Goal: Task Accomplishment & Management: Use online tool/utility

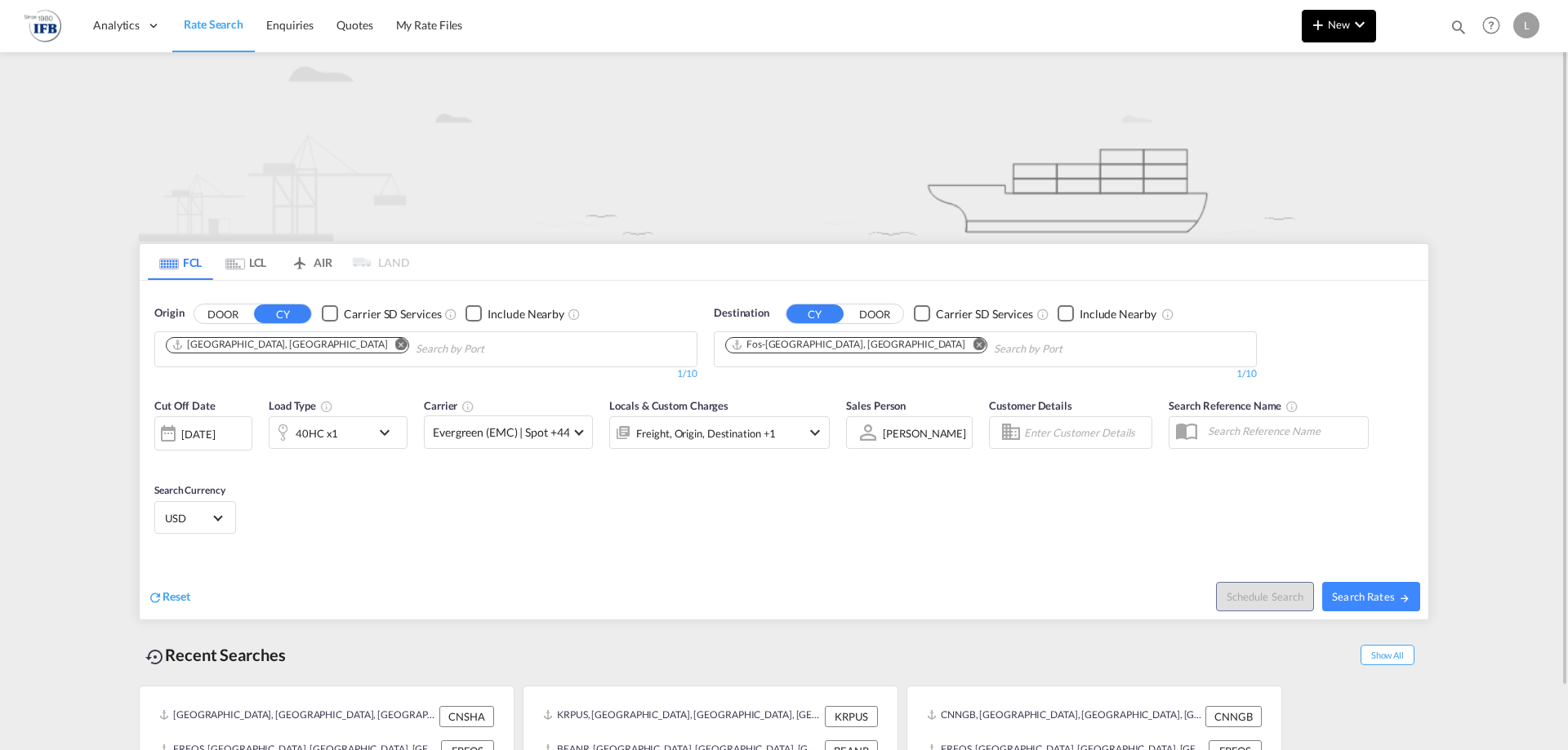
click at [1338, 39] on button "New" at bounding box center [1338, 26] width 74 height 33
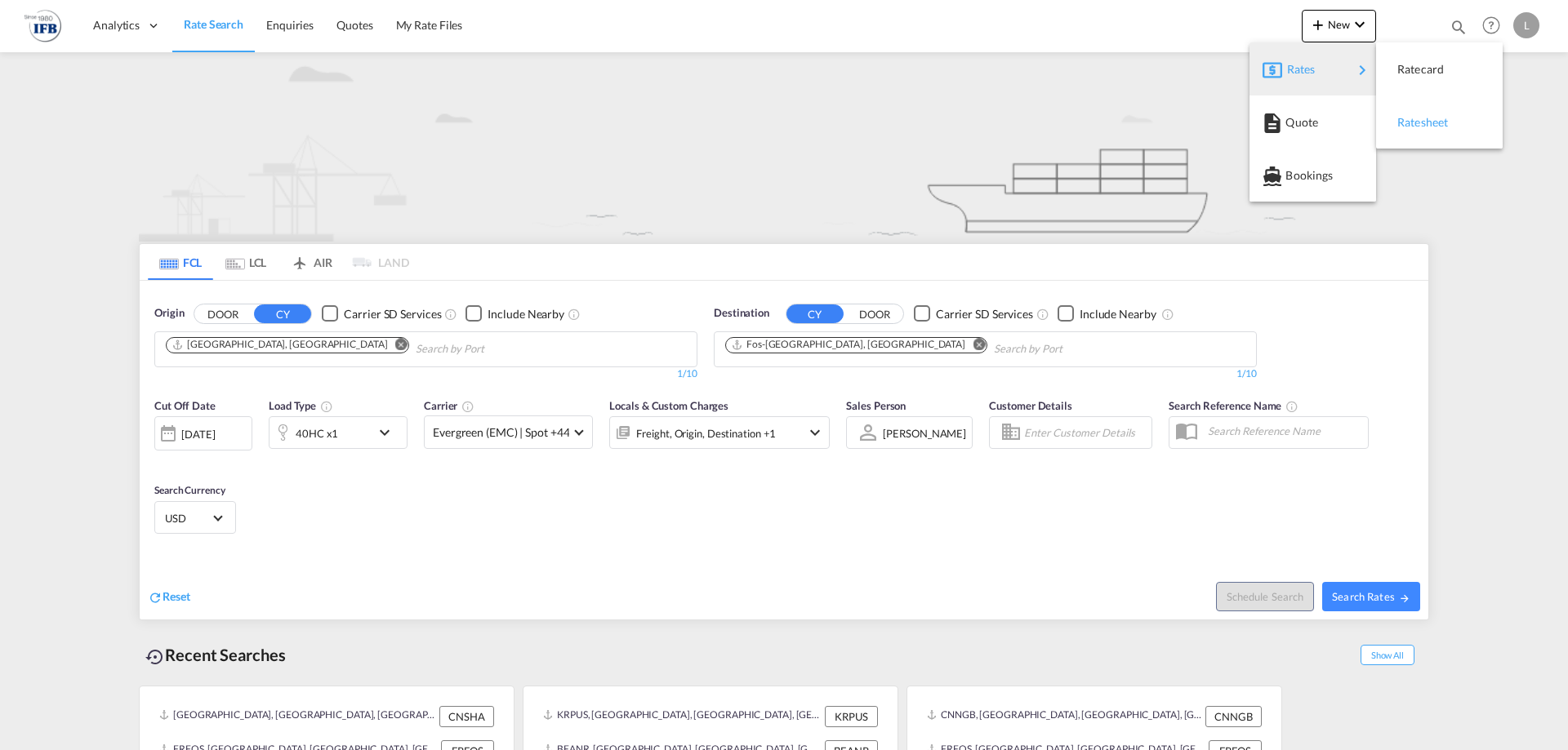
click at [1437, 114] on div "Ratesheet" at bounding box center [1427, 122] width 61 height 40
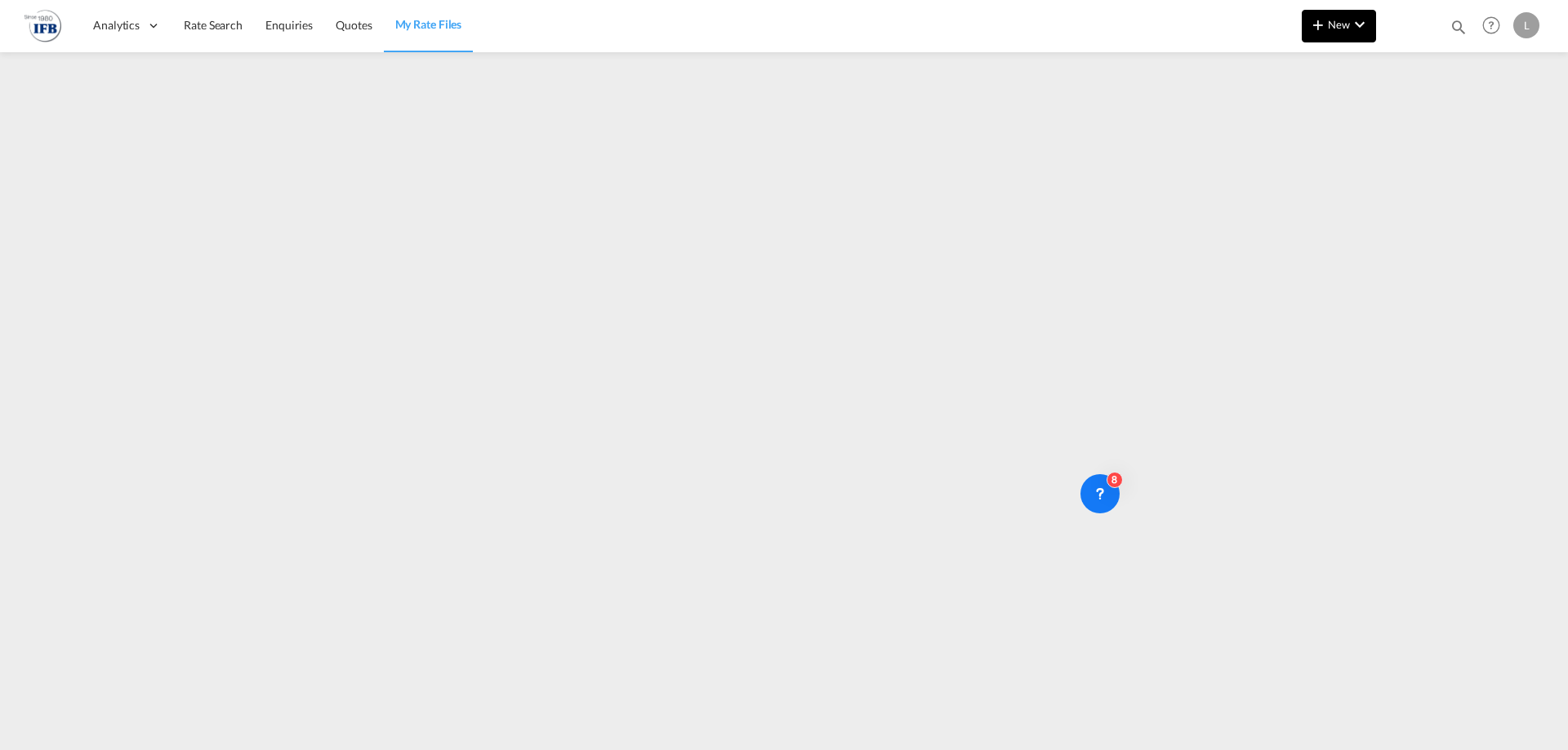
click at [1370, 20] on button "New" at bounding box center [1338, 26] width 74 height 33
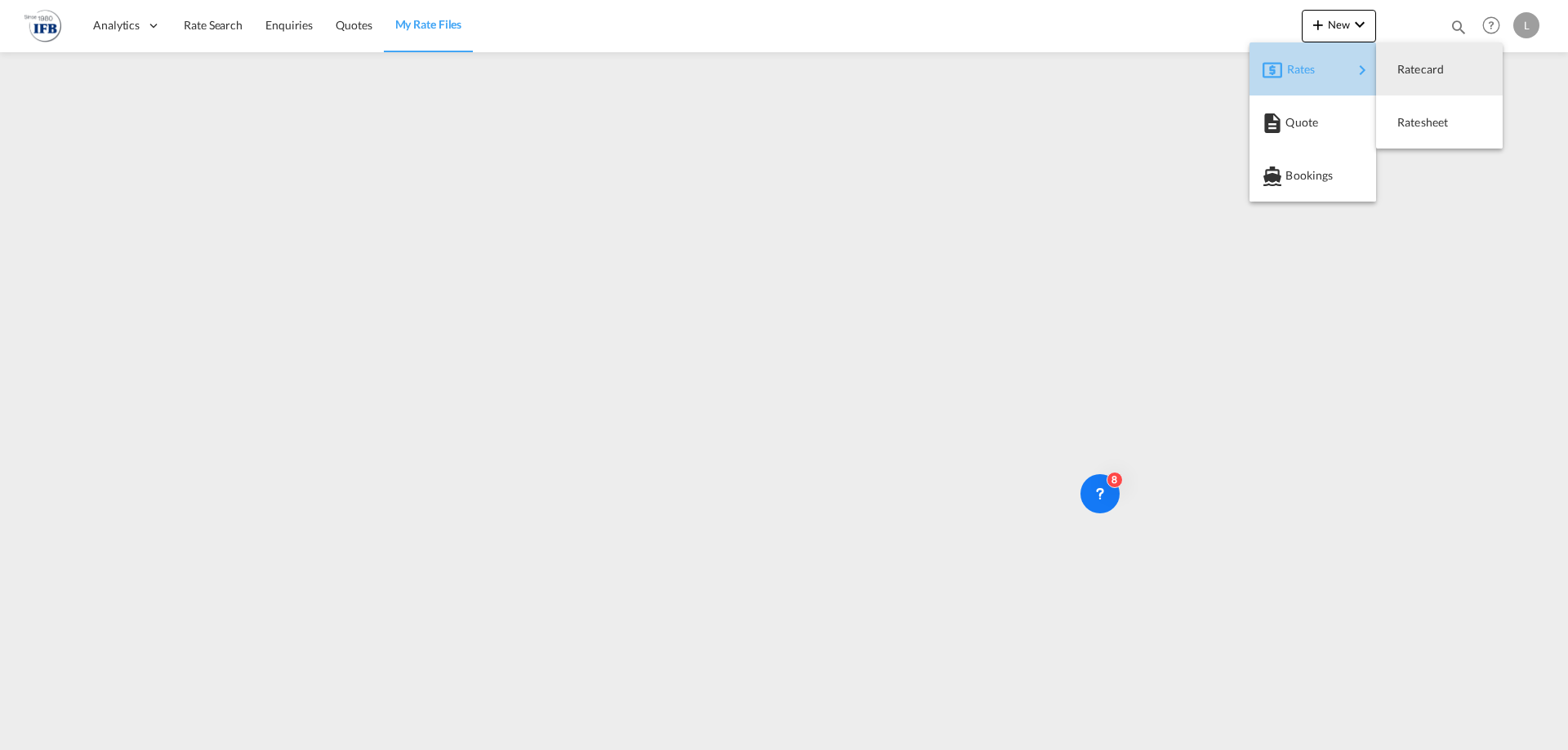
click at [1321, 82] on div "Rates" at bounding box center [1319, 69] width 66 height 40
click at [1392, 121] on div "Ratesheet" at bounding box center [1439, 122] width 100 height 40
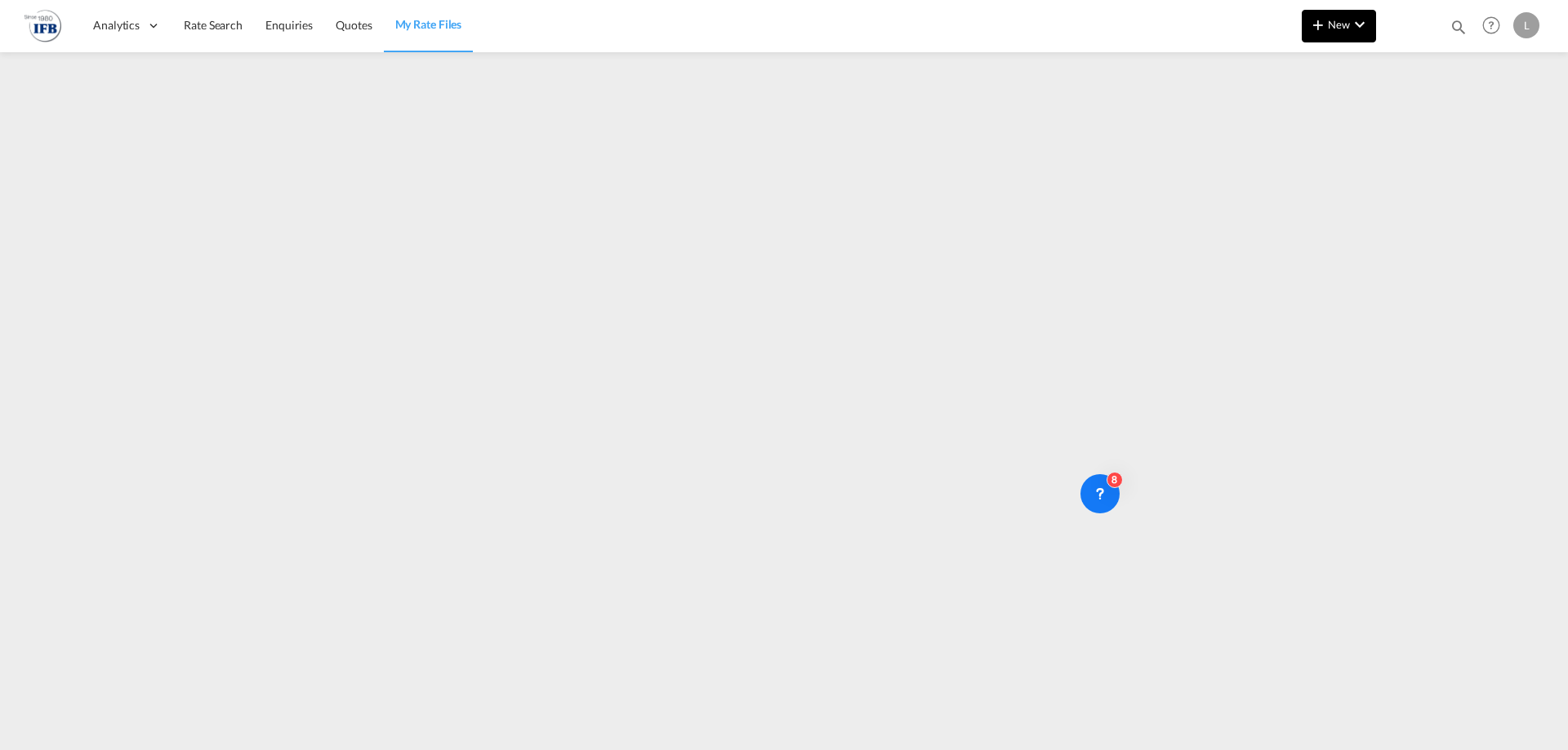
click at [1329, 32] on button "New" at bounding box center [1338, 26] width 74 height 33
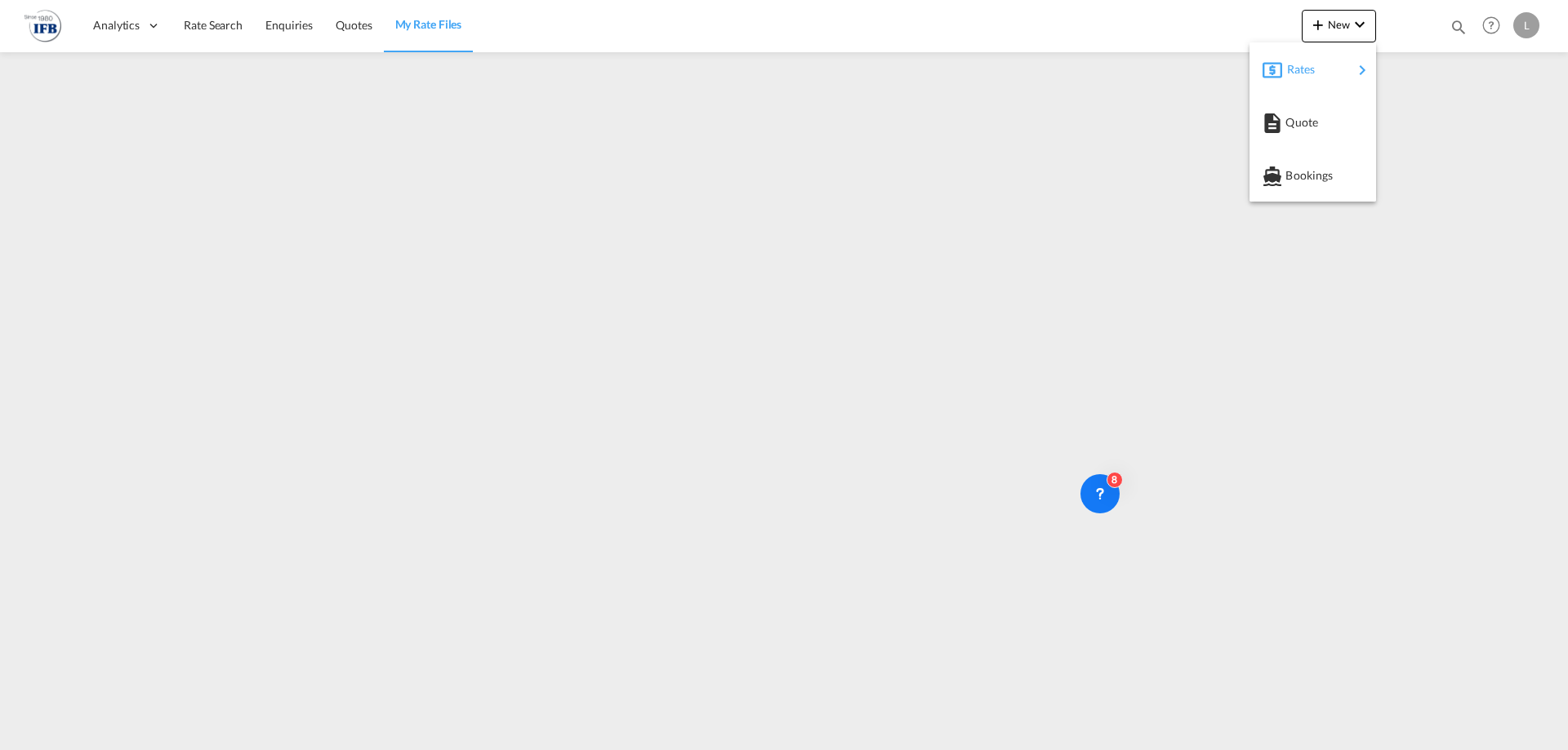
click at [1319, 72] on div "Rates" at bounding box center [1319, 69] width 66 height 40
click at [1427, 108] on div "Ratesheet" at bounding box center [1427, 122] width 61 height 40
